Goal: Navigation & Orientation: Go to known website

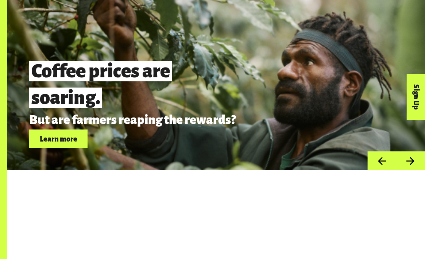
scroll to position [1893, 0]
